Goal: Task Accomplishment & Management: Manage account settings

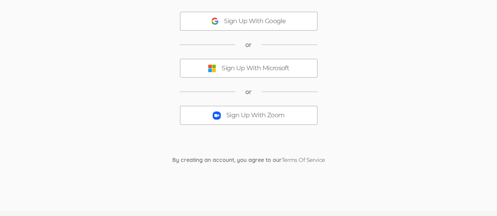
scroll to position [79, 0]
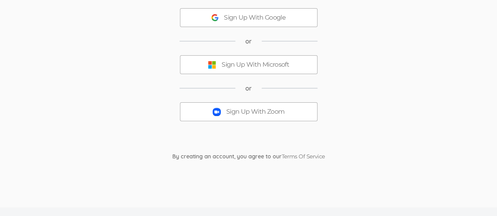
click at [245, 108] on div "Sign Up With Zoom" at bounding box center [255, 112] width 58 height 9
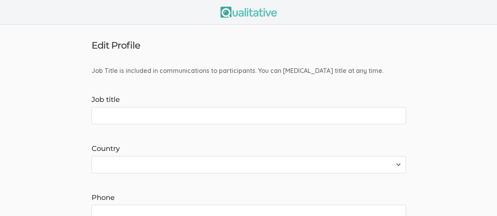
click at [110, 118] on input "Job title" at bounding box center [249, 115] width 314 height 17
type input "Doctoral"
type input "h"
click at [112, 110] on input "h" at bounding box center [249, 115] width 314 height 17
type input "Doctoral Researcher"
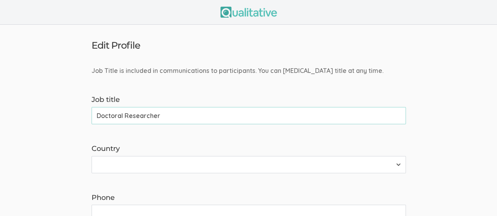
click at [398, 160] on select "Afghanistan Åland Islands Albania Algeria American Samoa Andorra Angola Anguill…" at bounding box center [249, 164] width 314 height 17
select select "237"
click at [92, 156] on select "Afghanistan Åland Islands Albania Algeria American Samoa Andorra Angola Anguill…" at bounding box center [249, 164] width 314 height 17
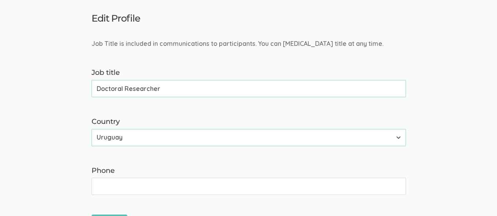
scroll to position [50, 0]
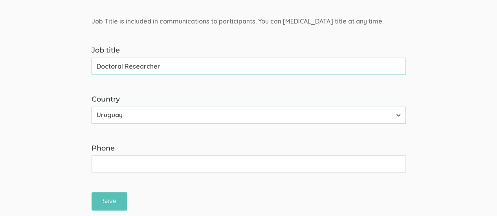
drag, startPoint x: 117, startPoint y: 161, endPoint x: 128, endPoint y: 155, distance: 12.7
click at [117, 161] on input "Phone" at bounding box center [249, 164] width 314 height 17
type input "2407062874"
click at [181, 197] on div "Save" at bounding box center [249, 202] width 326 height 18
click at [107, 197] on input "Save" at bounding box center [110, 202] width 36 height 18
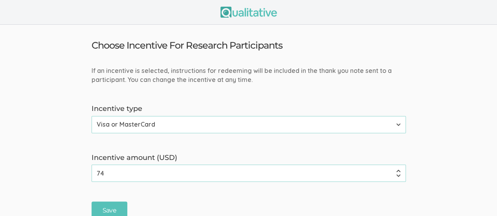
click at [398, 177] on input "74" at bounding box center [249, 173] width 314 height 17
click at [398, 171] on input "75" at bounding box center [249, 173] width 314 height 17
click at [398, 171] on input "76" at bounding box center [249, 173] width 314 height 17
click at [398, 171] on input "77" at bounding box center [249, 173] width 314 height 17
click at [398, 171] on input "78" at bounding box center [249, 173] width 314 height 17
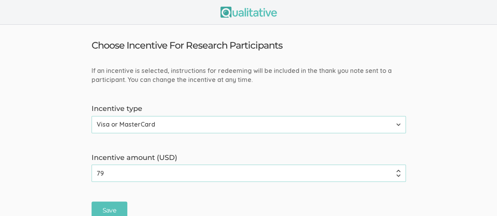
click at [398, 171] on input "79" at bounding box center [249, 173] width 314 height 17
click at [398, 171] on input "80" at bounding box center [249, 173] width 314 height 17
click at [398, 171] on input "81" at bounding box center [249, 173] width 314 height 17
click at [398, 171] on input "82" at bounding box center [249, 173] width 314 height 17
drag, startPoint x: 108, startPoint y: 173, endPoint x: 70, endPoint y: 168, distance: 38.5
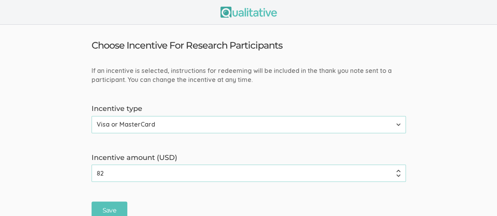
click at [70, 168] on form "If an incentive is selected, instructions for redeeming will be included in the…" at bounding box center [248, 143] width 497 height 154
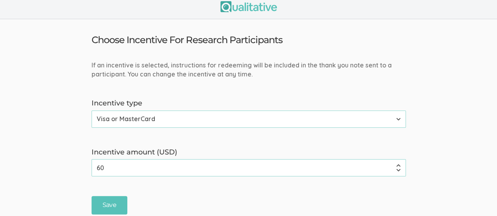
scroll to position [9, 0]
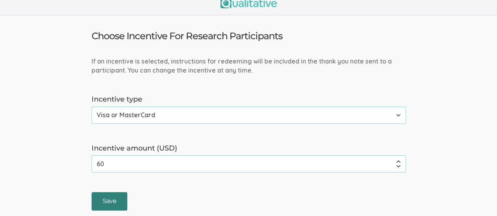
type input "60"
click at [117, 196] on input "Save" at bounding box center [110, 202] width 36 height 18
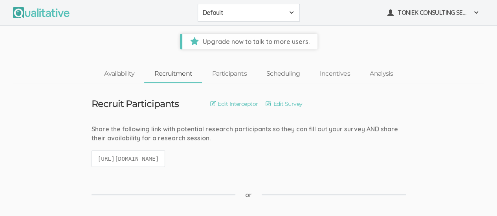
drag, startPoint x: 440, startPoint y: 13, endPoint x: 464, endPoint y: 117, distance: 107.7
click at [475, 12] on span at bounding box center [476, 12] width 6 height 6
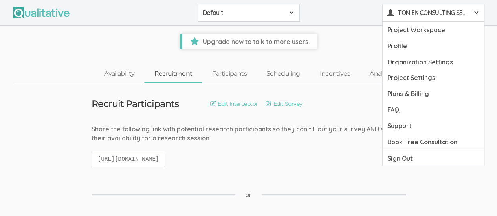
click at [475, 12] on span at bounding box center [476, 12] width 6 height 6
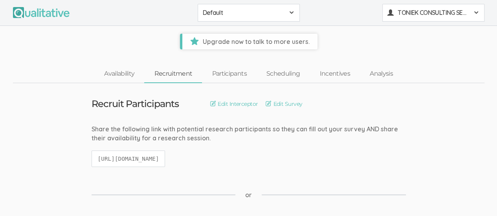
click at [476, 11] on span at bounding box center [476, 12] width 6 height 6
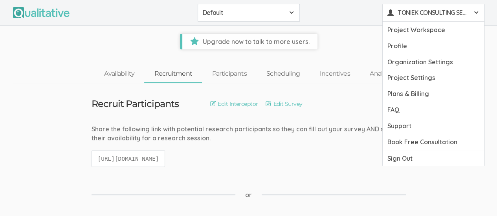
drag, startPoint x: 398, startPoint y: 158, endPoint x: 426, endPoint y: 151, distance: 28.6
click at [399, 157] on link "Sign Out" at bounding box center [433, 158] width 101 height 16
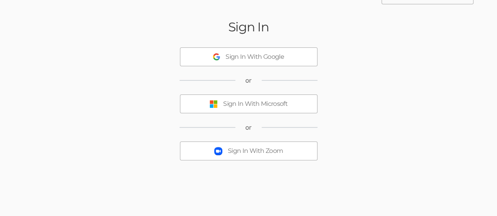
scroll to position [79, 0]
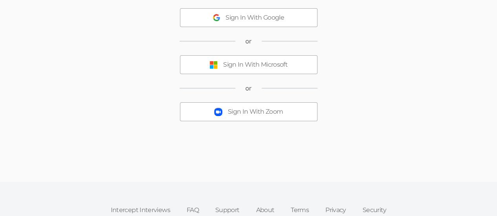
click at [252, 108] on div "Sign In With Zoom" at bounding box center [255, 112] width 55 height 9
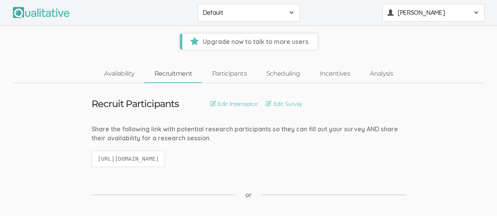
click at [477, 13] on span at bounding box center [476, 12] width 6 height 6
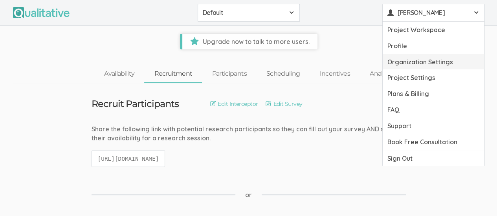
click at [430, 59] on link "Organization Settings" at bounding box center [433, 62] width 101 height 16
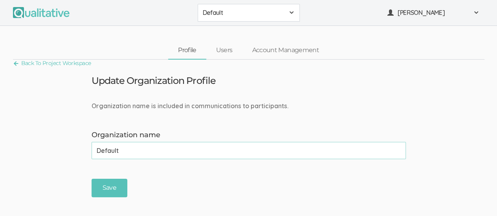
click at [131, 151] on input "Default" at bounding box center [249, 150] width 314 height 17
type input "D"
click at [235, 177] on form "Organization name is included in communications to participants. Organization n…" at bounding box center [248, 150] width 497 height 96
click at [134, 148] on input "GCU" at bounding box center [249, 150] width 314 height 17
drag, startPoint x: 135, startPoint y: 150, endPoint x: 141, endPoint y: 151, distance: 6.1
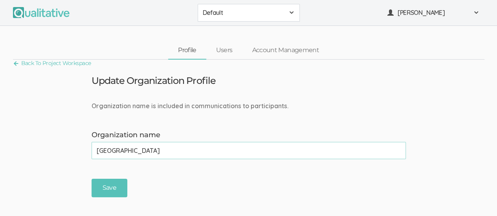
click at [135, 150] on input "Grand Canyan University" at bounding box center [249, 150] width 314 height 17
type input "Grand Canyon University"
click at [196, 175] on form "Organization name is included in communications to participants. Organization n…" at bounding box center [248, 150] width 497 height 96
click at [112, 184] on input "Save" at bounding box center [110, 188] width 36 height 18
click at [475, 13] on span at bounding box center [476, 12] width 6 height 6
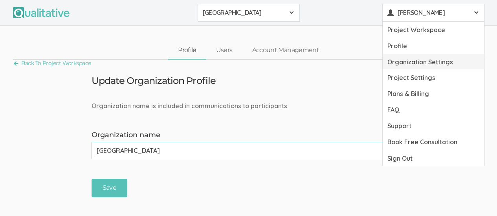
click at [426, 59] on link "Organization Settings" at bounding box center [433, 62] width 101 height 16
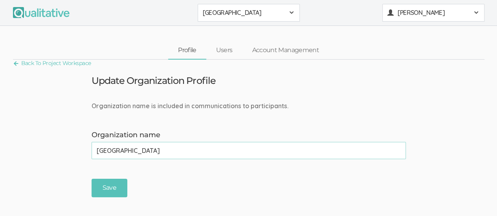
click at [471, 15] on div "Anthonia Ekeh" at bounding box center [433, 12] width 92 height 9
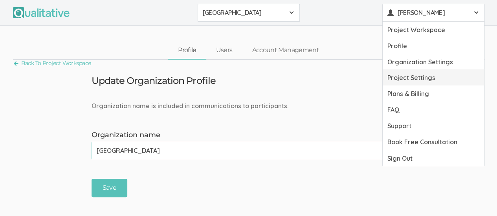
click at [413, 75] on link "Project Settings" at bounding box center [433, 78] width 101 height 16
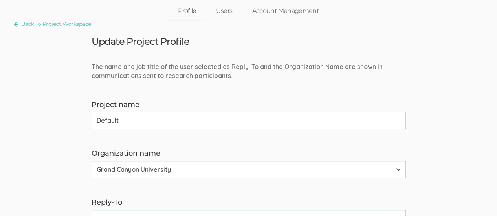
scroll to position [79, 0]
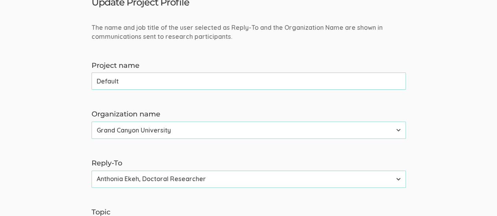
click at [128, 79] on input "Default" at bounding box center [249, 81] width 314 height 17
type input "D"
click at [117, 78] on input "Elderlycare Telehealth" at bounding box center [249, 81] width 314 height 17
click at [172, 79] on input "Elderly care Telehealth" at bounding box center [249, 81] width 314 height 17
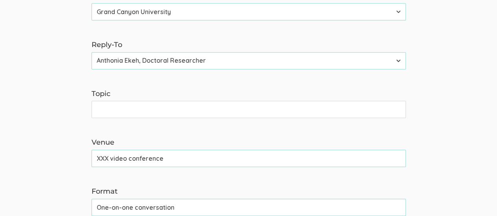
scroll to position [196, 0]
type input "Elderly care Telehealth"
click at [189, 111] on input "Topic" at bounding box center [249, 110] width 314 height 17
click at [105, 110] on input "Topic" at bounding box center [249, 110] width 314 height 17
paste input "Healthcare Leaders Best Practices On Telehealth Services for Elderly Care Manag…"
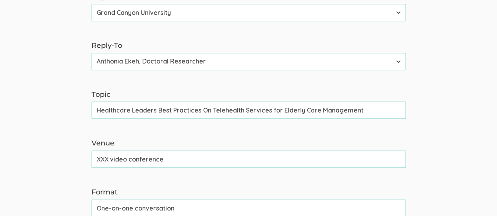
click at [207, 108] on input "Healthcare Leaders Best Practices On Telehealth Services for Elderly Care Manag…" at bounding box center [249, 110] width 314 height 17
drag, startPoint x: 209, startPoint y: 108, endPoint x: 94, endPoint y: 103, distance: 116.0
click at [94, 103] on input "Healthcare Leaders Best Practices On Telehealth Services for Elderly Care Manag…" at bounding box center [249, 110] width 314 height 17
click at [158, 109] on input "Healthcare Leaders Best Practices On Telehealth Services for Elderly Care Manag…" at bounding box center [249, 110] width 314 height 17
drag, startPoint x: 200, startPoint y: 110, endPoint x: 158, endPoint y: 109, distance: 42.1
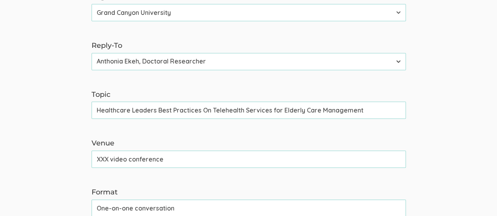
click at [158, 109] on input "Healthcare Leaders Best Practices On Telehealth Services for Elderly Care Manag…" at bounding box center [249, 110] width 314 height 17
click at [199, 110] on input "Healthcare Leaders On Telehealth Services for Elderly Care Management" at bounding box center [249, 110] width 314 height 17
paste input "Best Practices"
drag, startPoint x: 165, startPoint y: 108, endPoint x: 81, endPoint y: 102, distance: 84.7
click at [81, 102] on form "The name and job title of the user selected as Reply-To and the Organization Na…" at bounding box center [248, 176] width 497 height 542
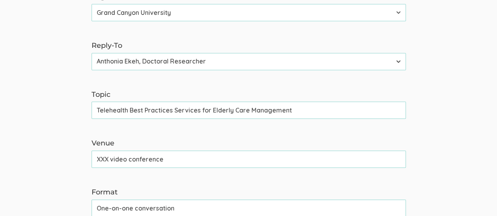
click at [199, 110] on input "Telehealth Best Practices Services for Elderly Care Management" at bounding box center [249, 110] width 314 height 17
click at [268, 108] on input "Telehealth Best Practices for Elderly Care Management" at bounding box center [249, 110] width 314 height 17
click at [266, 112] on input "Telehealth Best Practices for Elderly Care Management" at bounding box center [249, 110] width 314 height 17
click at [178, 109] on input "Telehealth Best Practices for Elderly Care" at bounding box center [249, 110] width 314 height 17
click at [250, 114] on input "Telehealth Best Practices For Elderly Care" at bounding box center [249, 110] width 314 height 17
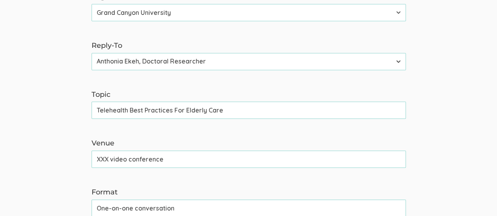
type input "Telehealth Best Practices For Elderly Care"
click at [110, 158] on input "XXX video conference" at bounding box center [249, 159] width 314 height 17
click at [108, 156] on input "XXX video conference" at bounding box center [249, 159] width 314 height 17
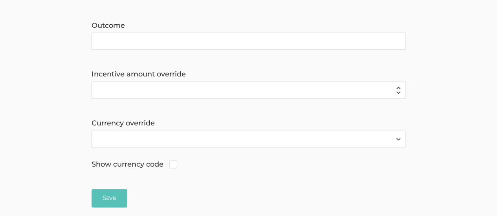
scroll to position [393, 0]
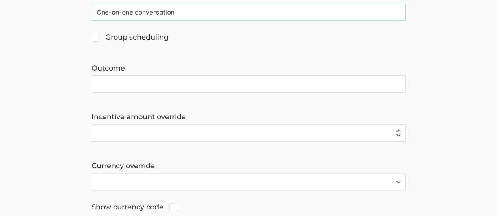
type input "Zoom video conference"
click at [136, 85] on input "Outcome" at bounding box center [249, 83] width 314 height 17
click at [115, 81] on input "Outcome" at bounding box center [249, 83] width 314 height 17
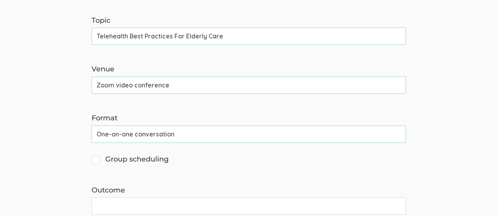
scroll to position [354, 0]
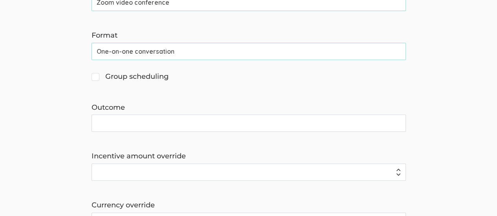
click at [120, 123] on input "Outcome" at bounding box center [249, 123] width 314 height 17
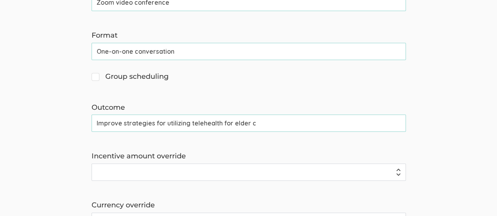
click at [231, 124] on input "Improve strategies for utilizing telehealth for elder c" at bounding box center [249, 123] width 314 height 17
click at [163, 120] on input "Improve strategies for utilizing telehealth elder c" at bounding box center [249, 123] width 314 height 17
click at [122, 121] on input "Improve strategies utilizing telehealth elder c" at bounding box center [249, 123] width 314 height 17
drag, startPoint x: 120, startPoint y: 123, endPoint x: 134, endPoint y: 116, distance: 15.8
click at [121, 122] on input "Improve strategies utilizing telehealth elder c" at bounding box center [249, 123] width 314 height 17
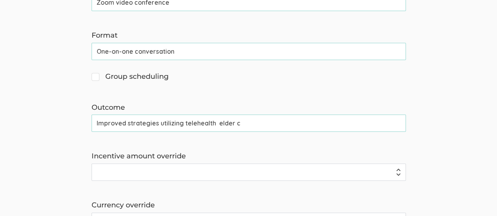
click at [158, 121] on input "Improved strategies utilizing telehealth elder c" at bounding box center [249, 123] width 314 height 17
click at [226, 122] on input "Improved strategies for utilizing telehealth elder c" at bounding box center [249, 123] width 314 height 17
click at [295, 123] on input "Improved strategies for utilizing telehealth to care for the elder c" at bounding box center [249, 123] width 314 height 17
click at [228, 119] on input "Improved strategies for utilizing telehealth to care for the elderly" at bounding box center [249, 123] width 314 height 17
click at [303, 123] on input "Improved strategies for utilizing telehealth to care for the elderly" at bounding box center [249, 123] width 314 height 17
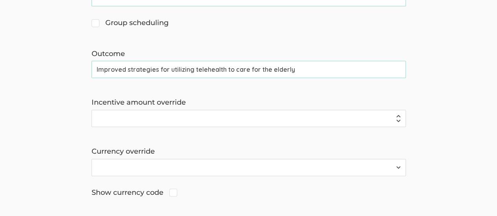
scroll to position [491, 0]
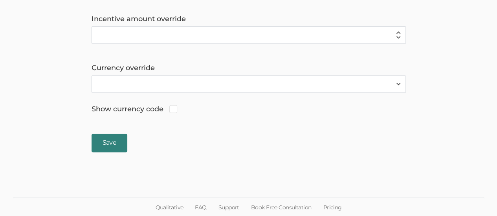
type input "Improved strategies for utilizing telehealth to care for the elderly"
click at [112, 139] on input "Save" at bounding box center [110, 143] width 36 height 18
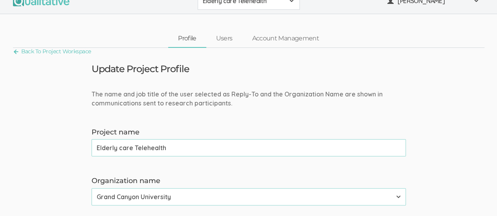
scroll to position [0, 0]
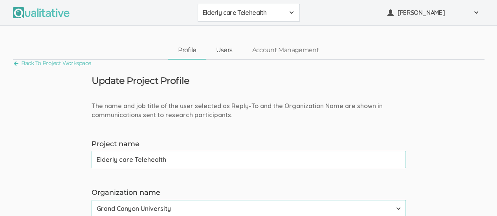
click at [224, 46] on link "Users" at bounding box center [224, 50] width 36 height 17
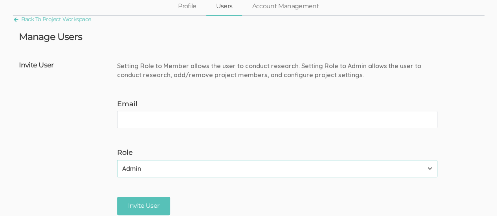
scroll to position [79, 0]
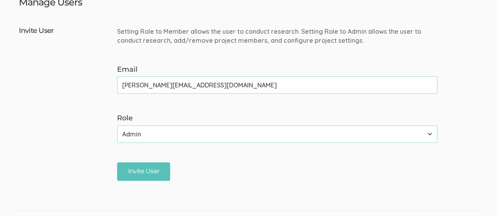
type input "neal@qualitative.io"
click at [429, 135] on select "Admin Member" at bounding box center [277, 134] width 320 height 17
click at [235, 178] on div "Invite User" at bounding box center [280, 172] width 326 height 18
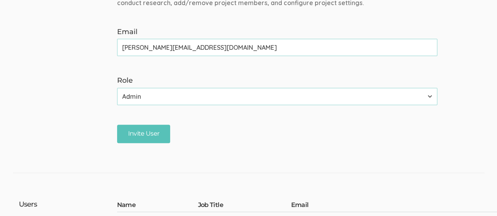
scroll to position [118, 0]
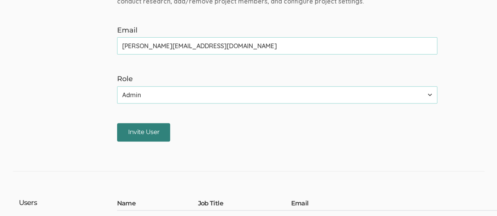
click at [147, 130] on input "Invite User" at bounding box center [143, 132] width 53 height 18
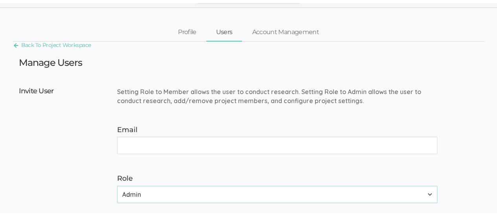
scroll to position [0, 0]
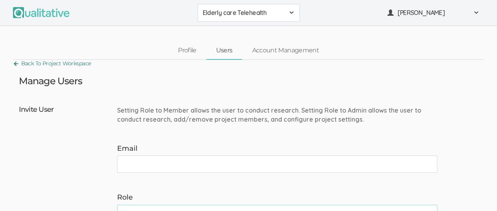
click at [28, 64] on link "Back To Project Workspace" at bounding box center [52, 63] width 78 height 11
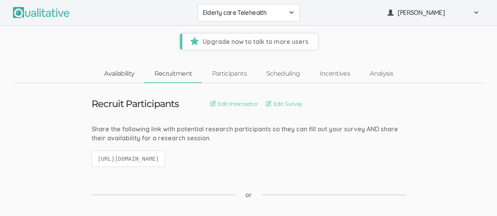
click at [125, 73] on link "Availability" at bounding box center [119, 74] width 50 height 17
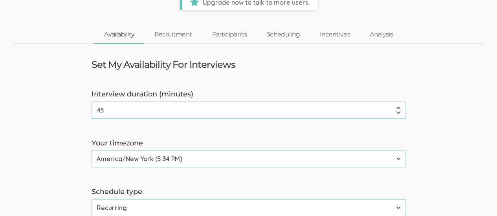
scroll to position [79, 0]
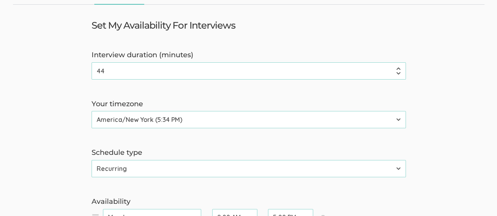
click at [398, 73] on input "44" at bounding box center [249, 70] width 314 height 17
type input "4"
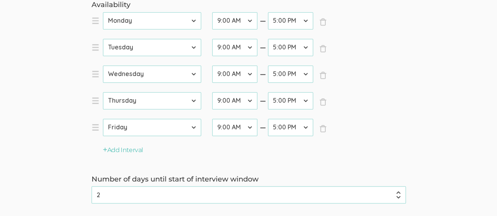
scroll to position [196, 0]
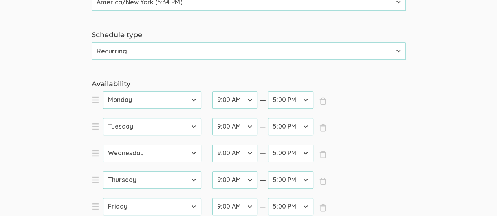
type input "60"
click at [307, 100] on select "12:00 AM 12:30 AM 1:00 AM 1:30 AM 2:00 AM 2:30 AM 3:00 AM 3:30 AM 4:00 AM 4:30 …" at bounding box center [290, 100] width 45 height 17
select select "44"
click at [268, 92] on select "12:00 AM 12:30 AM 1:00 AM 1:30 AM 2:00 AM 2:30 AM 3:00 AM 3:30 AM 4:00 AM 4:30 …" at bounding box center [290, 100] width 45 height 17
click at [305, 125] on select "12:00 AM 12:30 AM 1:00 AM 1:30 AM 2:00 AM 2:30 AM 3:00 AM 3:30 AM 4:00 AM 4:30 …" at bounding box center [290, 126] width 45 height 17
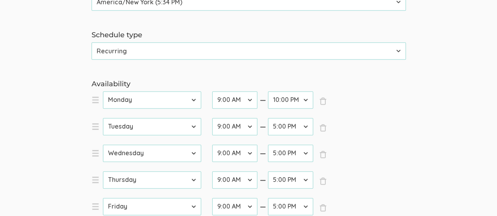
select select "44"
click at [268, 118] on select "12:00 AM 12:30 AM 1:00 AM 1:30 AM 2:00 AM 2:30 AM 3:00 AM 3:30 AM 4:00 AM 4:30 …" at bounding box center [290, 126] width 45 height 17
click at [305, 150] on select "12:00 AM 12:30 AM 1:00 AM 1:30 AM 2:00 AM 2:30 AM 3:00 AM 3:30 AM 4:00 AM 4:30 …" at bounding box center [290, 153] width 45 height 17
select select "44"
click at [268, 145] on select "12:00 AM 12:30 AM 1:00 AM 1:30 AM 2:00 AM 2:30 AM 3:00 AM 3:30 AM 4:00 AM 4:30 …" at bounding box center [290, 153] width 45 height 17
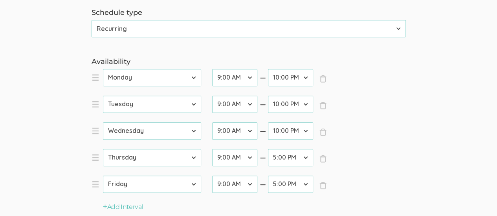
scroll to position [236, 0]
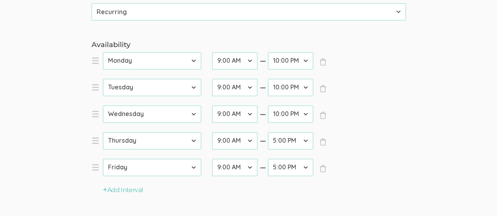
click at [306, 139] on select "12:00 AM 12:30 AM 1:00 AM 1:30 AM 2:00 AM 2:30 AM 3:00 AM 3:30 AM 4:00 AM 4:30 …" at bounding box center [290, 140] width 45 height 17
select select "44"
click at [268, 132] on select "12:00 AM 12:30 AM 1:00 AM 1:30 AM 2:00 AM 2:30 AM 3:00 AM 3:30 AM 4:00 AM 4:30 …" at bounding box center [290, 140] width 45 height 17
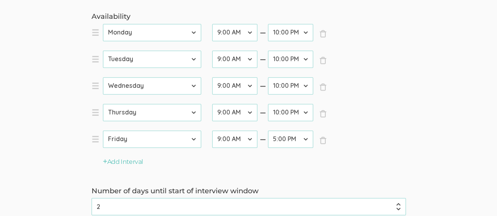
scroll to position [275, 0]
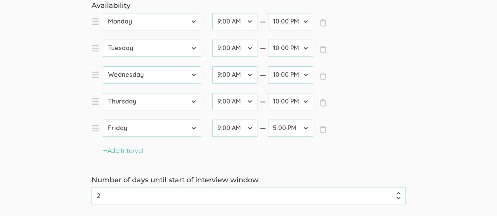
click at [305, 127] on select "12:00 AM 12:30 AM 1:00 AM 1:30 AM 2:00 AM 2:30 AM 3:00 AM 3:30 AM 4:00 AM 4:30 …" at bounding box center [290, 128] width 45 height 17
select select "44"
click at [268, 120] on select "12:00 AM 12:30 AM 1:00 AM 1:30 AM 2:00 AM 2:30 AM 3:00 AM 3:30 AM 4:00 AM 4:30 …" at bounding box center [290, 128] width 45 height 17
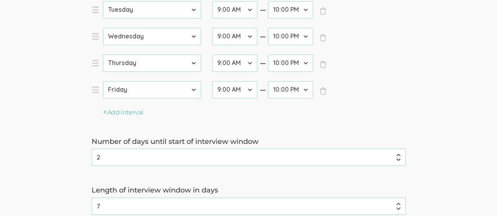
scroll to position [314, 0]
click at [105, 110] on icon "button" at bounding box center [105, 111] width 4 height 5
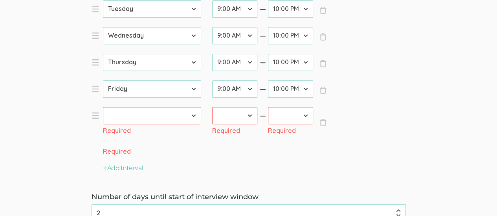
click at [193, 115] on select "Sunday Monday Tuesday Wednesday Thursday Friday Saturday" at bounding box center [152, 115] width 98 height 17
select select "6"
click at [103, 107] on select "Sunday Monday Tuesday Wednesday Thursday Friday Saturday" at bounding box center [152, 115] width 98 height 17
click at [249, 114] on select "12:00 AM 12:30 AM 1:00 AM 1:30 AM 2:00 AM 2:30 AM 3:00 AM 3:30 AM 4:00 AM 4:30 …" at bounding box center [234, 115] width 45 height 17
select select "42"
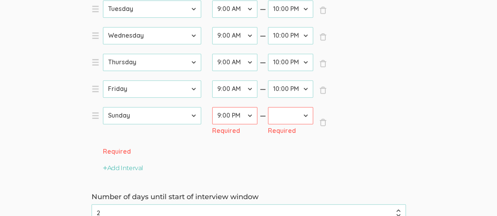
click at [212, 107] on select "12:00 AM 12:30 AM 1:00 AM 1:30 AM 2:00 AM 2:30 AM 3:00 AM 3:30 AM 4:00 AM 4:30 …" at bounding box center [234, 115] width 45 height 17
click at [306, 115] on select "12:00 AM 12:30 AM 1:00 AM 1:30 AM 2:00 AM 2:30 AM 3:00 AM 3:30 AM 4:00 AM 4:30 …" at bounding box center [290, 115] width 45 height 17
select select "42"
click at [268, 107] on select "12:00 AM 12:30 AM 1:00 AM 1:30 AM 2:00 AM 2:30 AM 3:00 AM 3:30 AM 4:00 AM 4:30 …" at bounding box center [290, 115] width 45 height 17
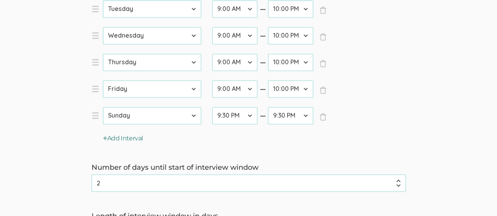
click at [104, 136] on icon "button" at bounding box center [105, 138] width 4 height 5
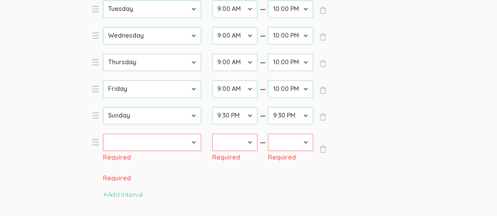
click at [193, 141] on select "Sunday Monday Tuesday Wednesday Thursday Friday Saturday" at bounding box center [152, 142] width 98 height 17
select select "0"
click at [103, 134] on select "Sunday Monday Tuesday Wednesday Thursday Friday Saturday" at bounding box center [152, 142] width 98 height 17
click at [248, 142] on select "12:00 AM 12:30 AM 1:00 AM 1:30 AM 2:00 AM 2:30 AM 3:00 AM 3:30 AM 4:00 AM 4:30 …" at bounding box center [234, 142] width 45 height 17
select select "42"
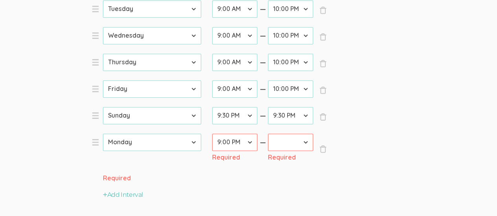
click at [212, 134] on select "12:00 AM 12:30 AM 1:00 AM 1:30 AM 2:00 AM 2:30 AM 3:00 AM 3:30 AM 4:00 AM 4:30 …" at bounding box center [234, 142] width 45 height 17
click at [253, 116] on select "12:00 AM 12:30 AM 1:00 AM 1:30 AM 2:00 AM 2:30 AM 3:00 AM 3:30 AM 4:00 AM 4:30 …" at bounding box center [234, 115] width 45 height 17
select select "18"
click at [212, 107] on select "12:00 AM 12:30 AM 1:00 AM 1:30 AM 2:00 AM 2:30 AM 3:00 AM 3:30 AM 4:00 AM 4:30 …" at bounding box center [234, 115] width 45 height 17
click at [254, 142] on select "12:00 AM 12:30 AM 1:00 AM 1:30 AM 2:00 AM 2:30 AM 3:00 AM 3:30 AM 4:00 AM 4:30 …" at bounding box center [234, 142] width 45 height 17
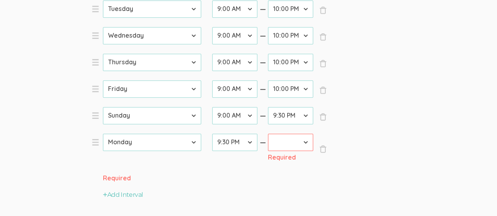
select select "18"
click at [212, 134] on select "12:00 AM 12:30 AM 1:00 AM 1:30 AM 2:00 AM 2:30 AM 3:00 AM 3:30 AM 4:00 AM 4:30 …" at bounding box center [234, 142] width 45 height 17
click at [304, 139] on select "12:00 AM 12:30 AM 1:00 AM 1:30 AM 2:00 AM 2:30 AM 3:00 AM 3:30 AM 4:00 AM 4:30 …" at bounding box center [290, 142] width 45 height 17
select select "44"
click at [268, 134] on select "12:00 AM 12:30 AM 1:00 AM 1:30 AM 2:00 AM 2:30 AM 3:00 AM 3:30 AM 4:00 AM 4:30 …" at bounding box center [290, 142] width 45 height 17
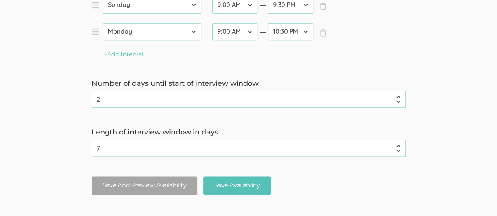
scroll to position [472, 0]
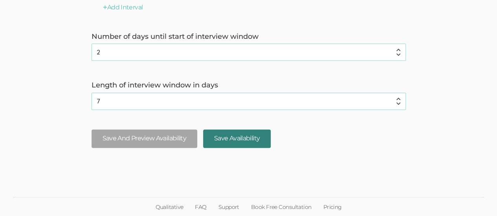
click at [239, 134] on input "Save Availability" at bounding box center [237, 139] width 68 height 18
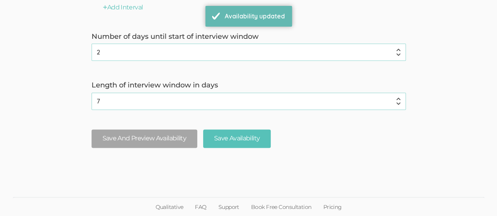
scroll to position [0, 0]
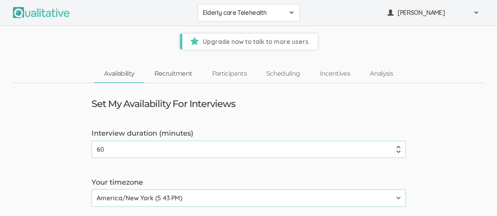
drag, startPoint x: 173, startPoint y: 69, endPoint x: 190, endPoint y: 74, distance: 17.7
click at [173, 69] on link "Recruitment" at bounding box center [173, 74] width 58 height 17
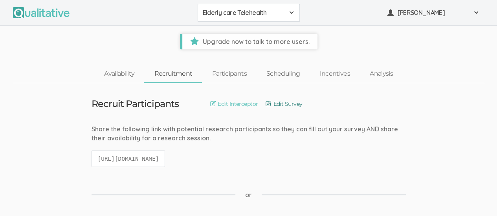
click at [285, 103] on link "Edit Survey" at bounding box center [284, 104] width 37 height 9
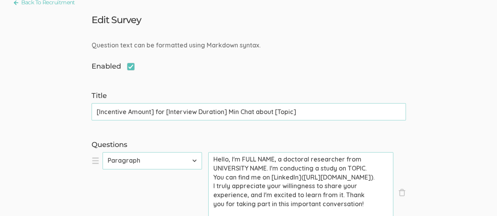
scroll to position [118, 0]
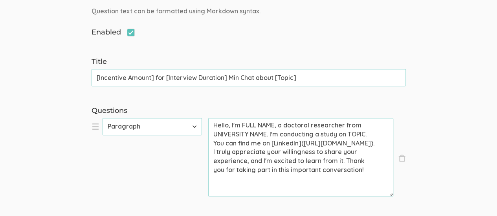
click at [256, 129] on textarea "Hello, I'm FULL NAME, a doctoral researcher from UNIVERSITY NAME. I'm conductin…" at bounding box center [300, 157] width 185 height 79
click at [275, 125] on textarea "Hello, I'm FULL NAME, a doctoral researcher from UNIVERSITY NAME. I'm conductin…" at bounding box center [300, 157] width 185 height 79
click at [277, 125] on textarea "Hello, I'm FULL NAME, a doctoral researcher from UNIVERSITY NAME. I'm conductin…" at bounding box center [300, 157] width 185 height 79
click at [276, 125] on textarea "Hello, I'm FULL NAME, a doctoral researcher from UNIVERSITY NAME. I'm conductin…" at bounding box center [300, 157] width 185 height 79
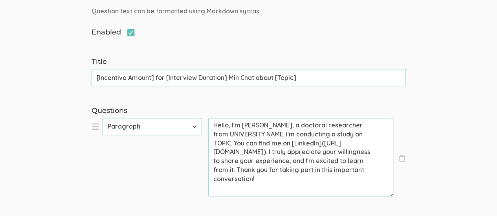
click at [274, 124] on textarea "Hello, I'm Anthonia ekeh, a doctoral researcher from UNIVERSITY NAME. I'm condu…" at bounding box center [300, 157] width 185 height 79
click at [268, 131] on textarea "Hello, I'm Anthonia Ekeh, a doctoral researcher from UNIVERSITY NAME. I'm condu…" at bounding box center [300, 157] width 185 height 79
click at [231, 143] on textarea "Hello, I'm Anthonia Ekeh, a doctoral researcher from Grand Canyon University. I…" at bounding box center [300, 157] width 185 height 79
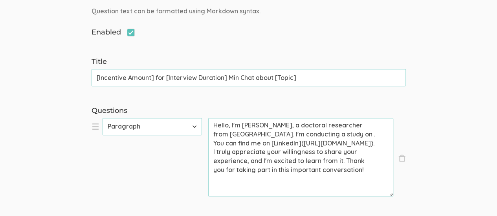
paste textarea "Healthcare Leaders Best Practices On Telehealth Services for Elderly Care Manag…"
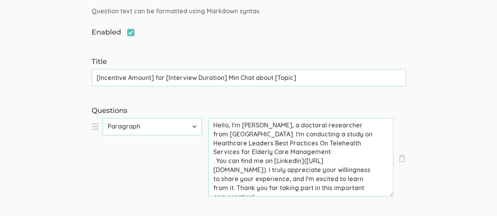
click at [273, 142] on textarea "Hello, I'm Anthonia Ekeh, a doctoral researcher from Grand Canyon University. I…" at bounding box center [300, 157] width 185 height 79
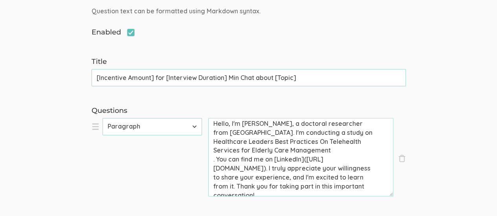
scroll to position [0, 0]
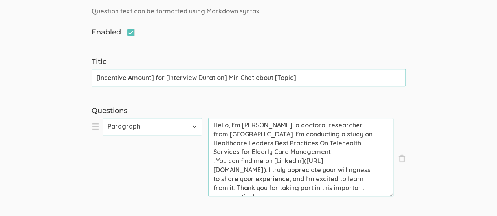
drag, startPoint x: 271, startPoint y: 141, endPoint x: 212, endPoint y: 140, distance: 58.9
click at [212, 140] on textarea "Hello, I'm Anthonia Ekeh, a doctoral researcher from Grand Canyon University. I…" at bounding box center [300, 157] width 185 height 79
click at [216, 142] on textarea "Hello, I'm Anthonia Ekeh, a doctoral researcher from Grand Canyon University. I…" at bounding box center [300, 157] width 185 height 79
click at [231, 139] on textarea "Hello, I'm Anthonia Ekeh, a doctoral researcher from Grand Canyon University. I…" at bounding box center [300, 157] width 185 height 79
click at [259, 141] on textarea "Hello, I'm Anthonia Ekeh, a doctoral researcher from Grand Canyon University. I…" at bounding box center [300, 157] width 185 height 79
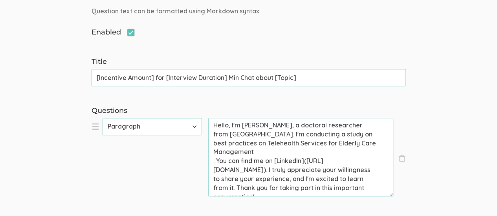
click at [268, 141] on textarea "Hello, I'm Anthonia Ekeh, a doctoral researcher from Grand Canyon University. I…" at bounding box center [300, 157] width 185 height 79
click at [301, 143] on textarea "Hello, I'm Anthonia Ekeh, a doctoral researcher from Grand Canyon University. I…" at bounding box center [300, 157] width 185 height 79
click at [336, 141] on textarea "Hello, I'm Anthonia Ekeh, a doctoral researcher from Grand Canyon University. I…" at bounding box center [300, 157] width 185 height 79
click at [215, 149] on textarea "Hello, I'm Anthonia Ekeh, a doctoral researcher from Grand Canyon University. I…" at bounding box center [300, 157] width 185 height 79
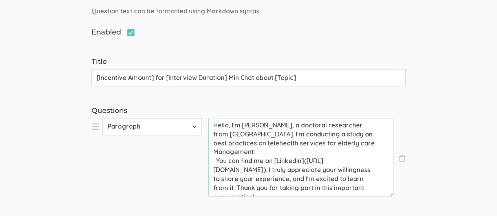
click at [219, 150] on textarea "Hello, I'm Anthonia Ekeh, a doctoral researcher from Grand Canyon University. I…" at bounding box center [300, 157] width 185 height 79
click at [276, 153] on textarea "Hello, I'm Anthonia Ekeh, a doctoral researcher from Grand Canyon University. I…" at bounding box center [300, 157] width 185 height 79
drag, startPoint x: 212, startPoint y: 158, endPoint x: 307, endPoint y: 161, distance: 95.1
click at [307, 161] on textarea "Hello, I'm Anthonia Ekeh, a doctoral researcher from Grand Canyon University. I…" at bounding box center [300, 157] width 185 height 79
click at [325, 159] on textarea "Hello, I'm Anthonia Ekeh, a doctoral researcher from Grand Canyon University. I…" at bounding box center [300, 157] width 185 height 79
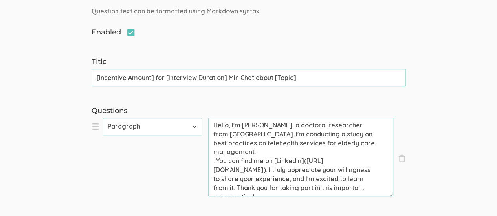
drag, startPoint x: 257, startPoint y: 147, endPoint x: 263, endPoint y: 149, distance: 6.4
click at [258, 148] on textarea "Hello, I'm Anthonia Ekeh, a doctoral researcher from Grand Canyon University. I…" at bounding box center [300, 157] width 185 height 79
click at [263, 149] on textarea "Hello, I'm Anthonia Ekeh, a doctoral researcher from Grand Canyon University. I…" at bounding box center [300, 157] width 185 height 79
click at [259, 153] on textarea "Hello, I'm Anthonia Ekeh, a doctoral researcher from Grand Canyon University. I…" at bounding box center [300, 157] width 185 height 79
drag, startPoint x: 217, startPoint y: 162, endPoint x: 223, endPoint y: 158, distance: 7.2
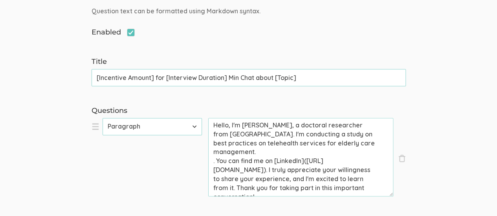
click at [217, 161] on textarea "Hello, I'm Anthonia Ekeh, a doctoral researcher from Grand Canyon University. I…" at bounding box center [300, 157] width 185 height 79
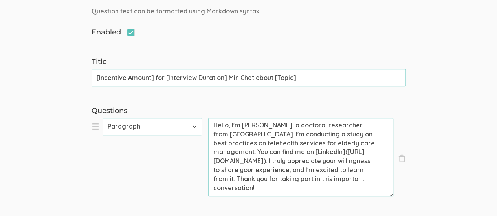
click at [377, 136] on textarea "Hello, I'm Anthonia Ekeh, a doctoral researcher from Grand Canyon University. I…" at bounding box center [300, 157] width 185 height 79
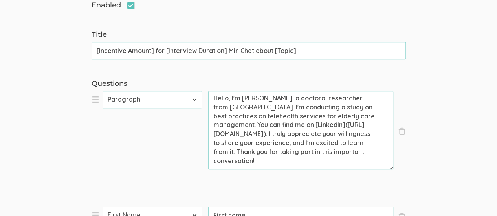
scroll to position [157, 0]
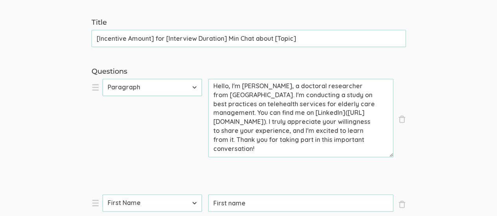
drag, startPoint x: 260, startPoint y: 103, endPoint x: 266, endPoint y: 105, distance: 6.5
click at [260, 103] on textarea "Hello, I'm Anthonia Ekeh, a doctoral researcher from Grand Canyon University. I…" at bounding box center [300, 118] width 185 height 79
drag, startPoint x: 369, startPoint y: 93, endPoint x: 376, endPoint y: 93, distance: 7.1
click at [371, 95] on textarea "Hello, I'm Anthonia Ekeh, a doctoral researcher from Grand Canyon University. I…" at bounding box center [300, 118] width 185 height 79
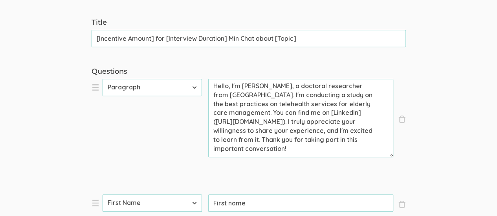
drag, startPoint x: 266, startPoint y: 103, endPoint x: 211, endPoint y: 102, distance: 55.8
click at [211, 102] on textarea "Hello, I'm Anthonia Ekeh, a doctoral researcher from Grand Canyon University. I…" at bounding box center [300, 118] width 185 height 79
click at [267, 103] on textarea "Hello, I'm Anthonia Ekeh, a doctoral researcher from Grand Canyon University. I…" at bounding box center [300, 118] width 185 height 79
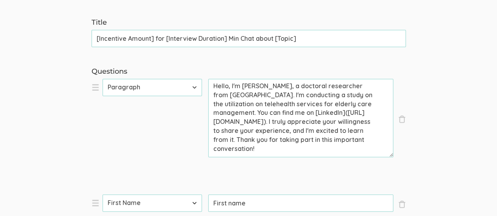
click at [262, 99] on textarea "Hello, I'm Anthonia Ekeh, a doctoral researcher from Grand Canyon University. I…" at bounding box center [300, 118] width 185 height 79
click at [309, 116] on textarea "Hello, I'm Anthonia Ekeh, a doctoral researcher from Grand Canyon University. I…" at bounding box center [300, 118] width 185 height 79
click at [266, 121] on textarea "Hello, I'm Anthonia Ekeh, a doctoral researcher from Grand Canyon University. I…" at bounding box center [300, 118] width 185 height 79
click at [307, 121] on textarea "Hello, I'm Anthonia Ekeh, a doctoral researcher from Grand Canyon University. I…" at bounding box center [300, 118] width 185 height 79
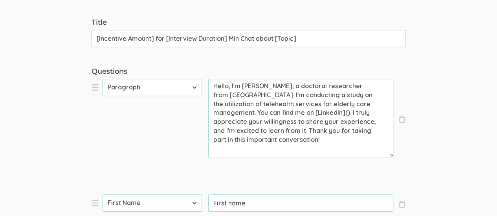
paste textarea "https://www.linkedin.com/in/toni-ekeh/"
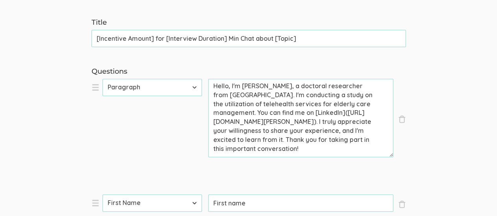
click at [346, 110] on textarea "Hello, I'm Anthonia Ekeh, a doctoral researcher from Grand Canyon University. I…" at bounding box center [300, 118] width 185 height 79
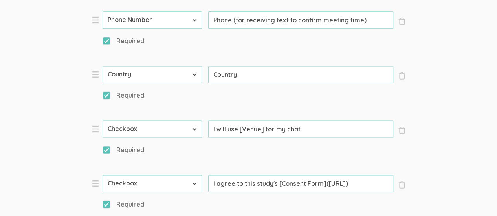
scroll to position [550, 0]
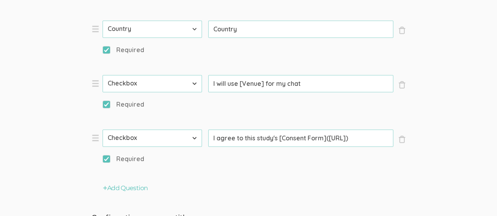
type textarea "Hello, I'm Anthonia Ekeh, a doctoral researcher from Grand Canyon University. I…"
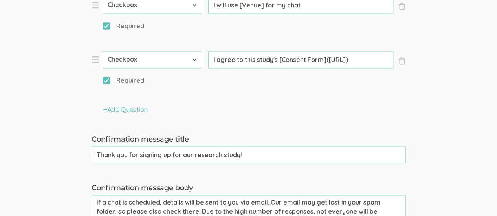
scroll to position [589, 0]
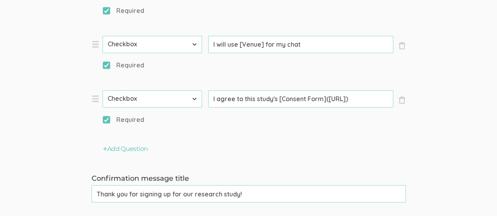
click at [342, 97] on input "I agree to this study's [Consent Form](https://CONSENT-FORM-LINK-HERE)" at bounding box center [300, 98] width 185 height 17
click at [377, 95] on input "I agree to this study's [Consent Form](https://CONSENT-FORM-LINK-HERE)" at bounding box center [300, 98] width 185 height 17
paste input "https://mygcuedu6961-my.sharepoint.com/:w:/g/personal/aekeh1_my_gcu_edu/EbCiw1Q…"
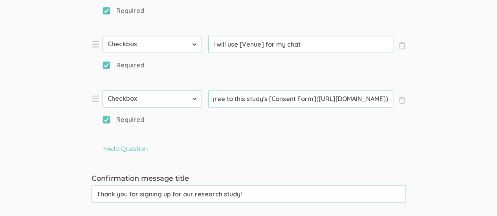
click at [226, 99] on input "I agree to this study's [Consent Form](https://mygcuedu6961-my.sharepoint.com/:…" at bounding box center [300, 98] width 185 height 17
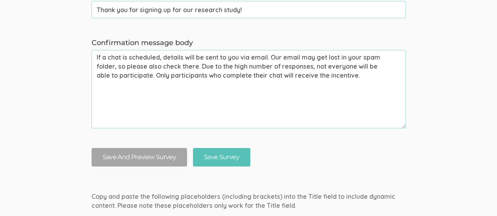
scroll to position [786, 0]
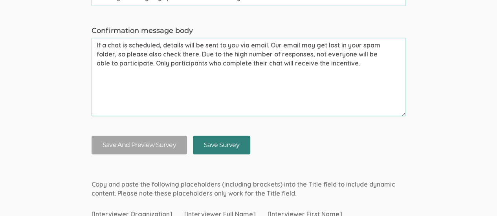
type input "I agree to this study's [Consent Form](https://mygcuedu6961-my.sharepoint.com/:…"
click at [214, 142] on input "Save Survey" at bounding box center [221, 145] width 57 height 18
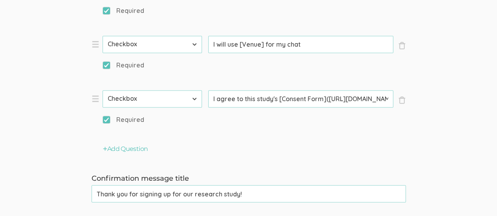
scroll to position [668, 0]
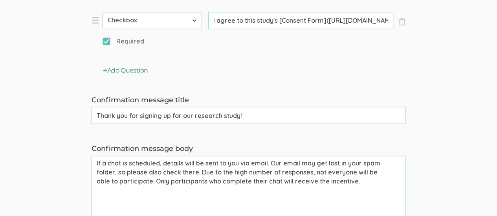
click at [105, 69] on icon "button" at bounding box center [105, 70] width 4 height 5
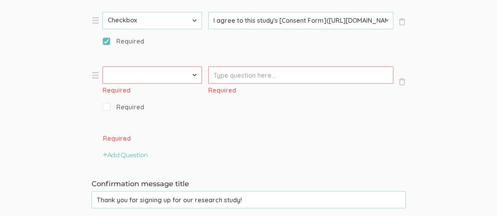
click at [193, 73] on select "First Name Last Name Email Phone Number LinkedIn Profile URL Country State Shor…" at bounding box center [152, 74] width 99 height 17
select select "10"
click at [103, 66] on select "First Name Last Name Email Phone Number LinkedIn Profile URL Country State Shor…" at bounding box center [152, 74] width 99 height 17
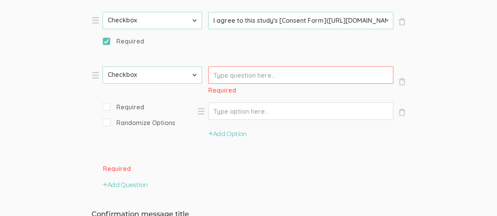
drag, startPoint x: 106, startPoint y: 104, endPoint x: 178, endPoint y: 99, distance: 72.1
click at [107, 104] on input "Required" at bounding box center [105, 106] width 5 height 5
checkbox input "true"
click at [312, 75] on input "Prompt" at bounding box center [300, 74] width 185 height 17
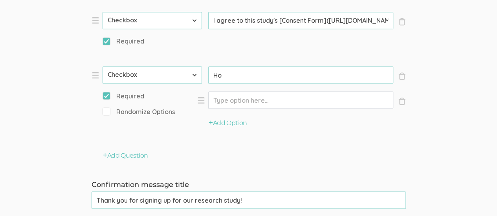
type input "H"
click at [339, 72] on input "Are you currently using telehealth to care for the elderly patients?" at bounding box center [300, 74] width 185 height 17
drag, startPoint x: 247, startPoint y: 73, endPoint x: 251, endPoint y: 72, distance: 4.0
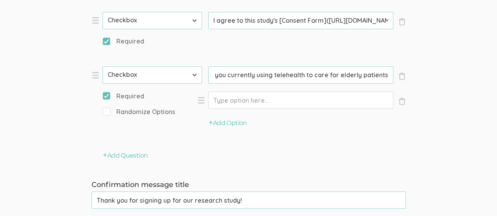
click at [247, 73] on input "Are you currently using telehealth to care for elderly patients?" at bounding box center [300, 74] width 185 height 17
type input "Are you currently using telehealth to care for elderly patients?"
click at [233, 100] on input "Option" at bounding box center [300, 100] width 185 height 17
type input "Yes"
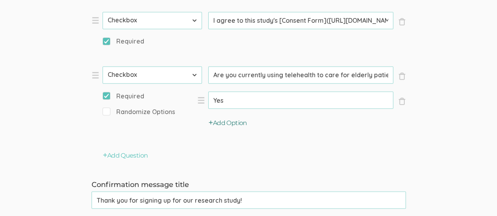
click at [209, 120] on icon "button" at bounding box center [211, 122] width 4 height 5
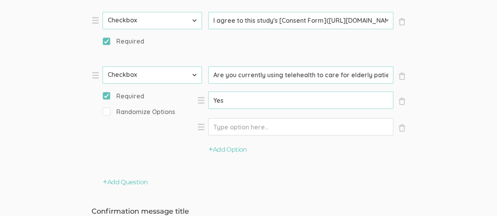
click at [232, 127] on input "Option" at bounding box center [300, 126] width 185 height 17
type input "No"
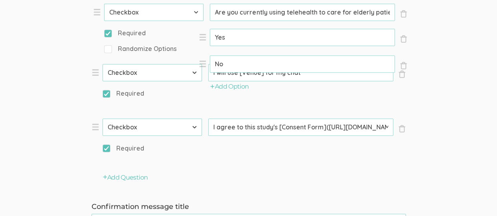
scroll to position [585, 0]
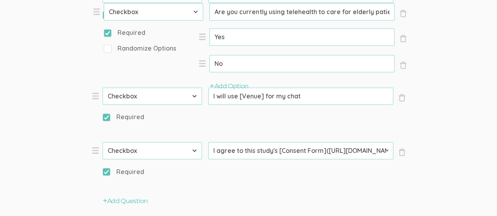
drag, startPoint x: 94, startPoint y: 85, endPoint x: 96, endPoint y: 2, distance: 83.3
select select "10"
type input "Are you currently using telehealth to care for elderly patients?"
type input "I will use [Venue] for my chat"
select select "11"
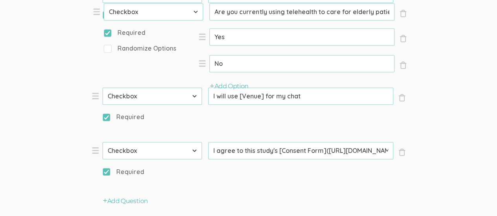
type input "I agree to this study's [Consent Form](https://mygcuedu6961-my.sharepoint.com/:…"
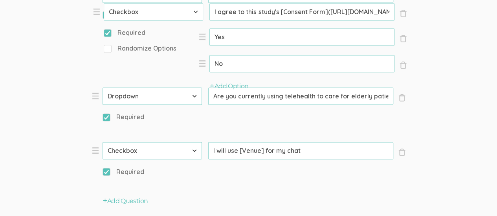
select select "10"
select select "11"
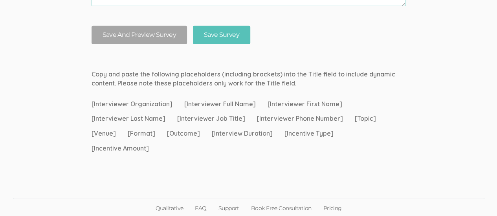
scroll to position [1009, 0]
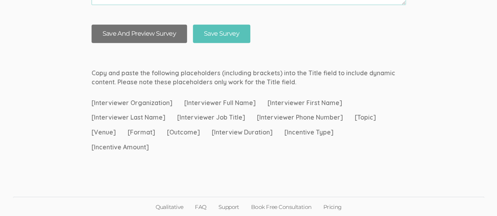
click at [128, 31] on button "Save And Preview Survey" at bounding box center [139, 34] width 95 height 18
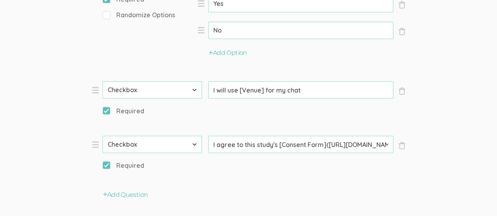
scroll to position [695, 0]
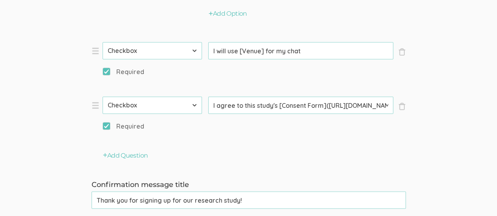
click at [356, 105] on input "I agree to this study's [Consent Form](https://mygcuedu6961-my.sharepoint.com/:…" at bounding box center [300, 105] width 185 height 17
drag, startPoint x: 326, startPoint y: 104, endPoint x: 411, endPoint y: 105, distance: 84.9
click at [332, 108] on input "I agree to this study's [Consent Form](https://mygcuedu6961-my.sharepoint.com/:…" at bounding box center [300, 105] width 185 height 17
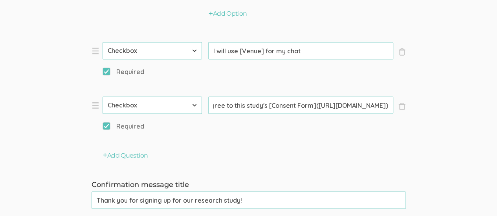
click at [218, 102] on input "I agree to this study's [Consent Form](https://mygcuedu6961-my.sharepoint.com/:…" at bounding box center [300, 105] width 185 height 17
click at [324, 101] on input "I agree to this study's [Consent Form](https://mygcuedu6961-my.sharepoint.com/:…" at bounding box center [300, 105] width 185 height 17
click at [313, 72] on li "× Close Type First Name Last Name Email Phone Number LinkedIn Profile URL Count…" at bounding box center [210, 63] width 236 height 43
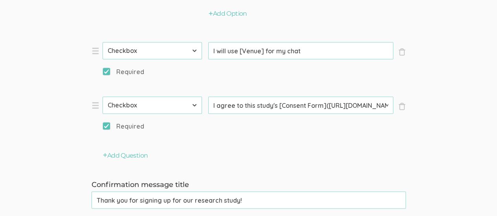
drag, startPoint x: 296, startPoint y: 144, endPoint x: 286, endPoint y: 143, distance: 10.2
drag, startPoint x: 327, startPoint y: 103, endPoint x: 386, endPoint y: 102, distance: 59.0
click at [386, 102] on input "I agree to this study's [Consent Form](https://mygcuedu6961-my.sharepoint.com/:…" at bounding box center [300, 105] width 185 height 17
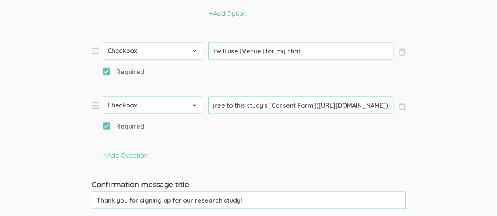
scroll to position [0, 0]
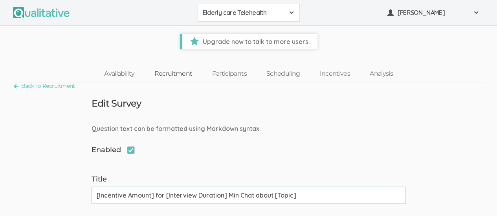
drag, startPoint x: 164, startPoint y: 70, endPoint x: 183, endPoint y: 68, distance: 18.5
click at [164, 70] on link "Recruitment" at bounding box center [173, 74] width 58 height 17
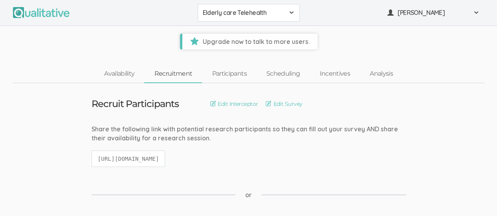
click at [234, 40] on span "Upgrade now to talk to more users." at bounding box center [249, 42] width 135 height 16
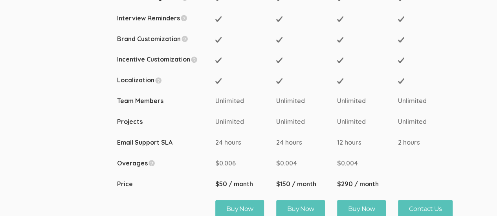
scroll to position [393, 0]
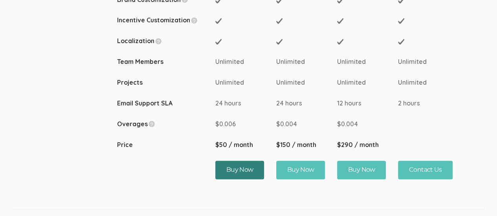
click at [233, 169] on button "Buy Now" at bounding box center [239, 170] width 49 height 18
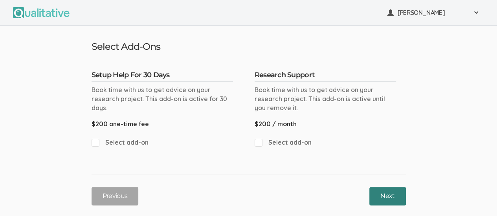
click at [389, 193] on button "Next" at bounding box center [387, 196] width 36 height 18
